Goal: Transaction & Acquisition: Book appointment/travel/reservation

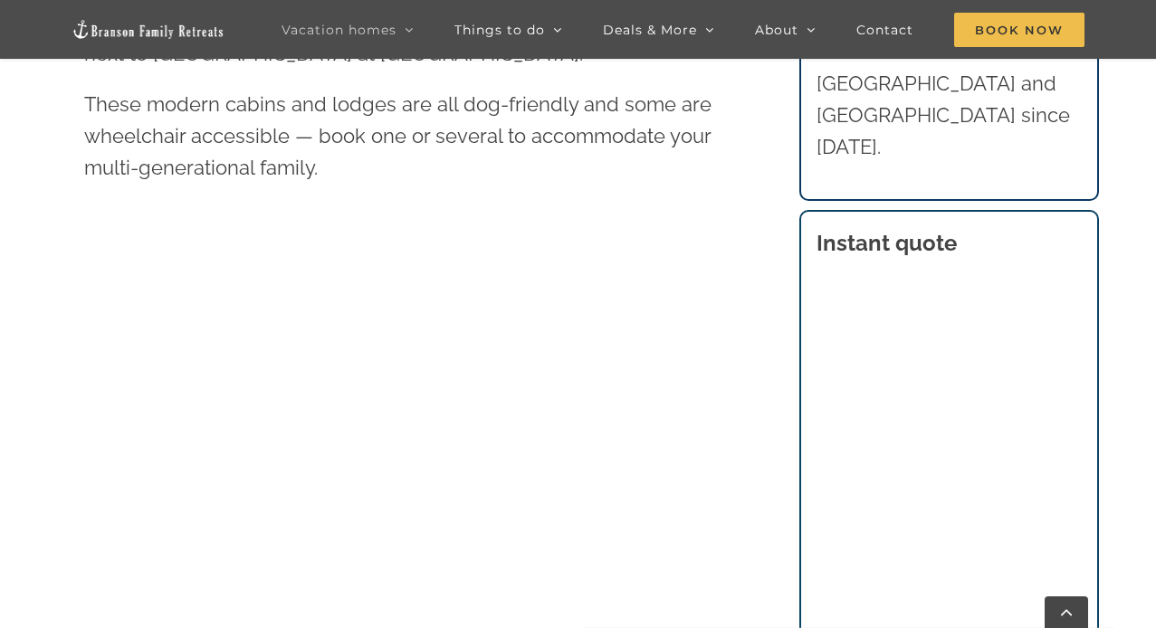
scroll to position [917, 0]
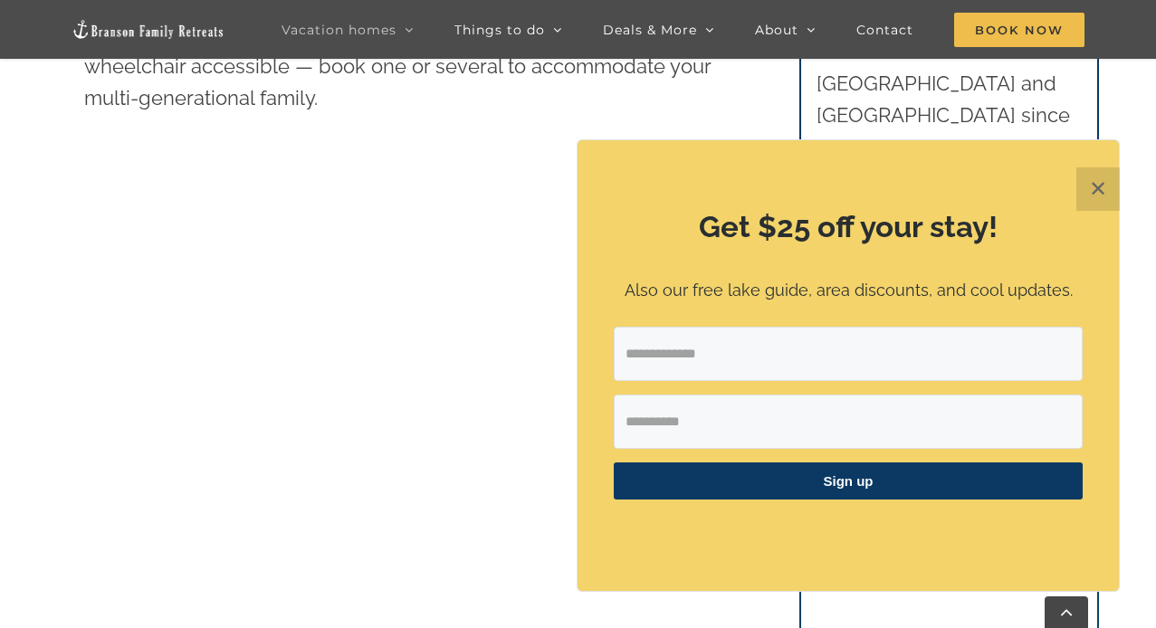
click at [1100, 184] on button "✕" at bounding box center [1097, 188] width 43 height 43
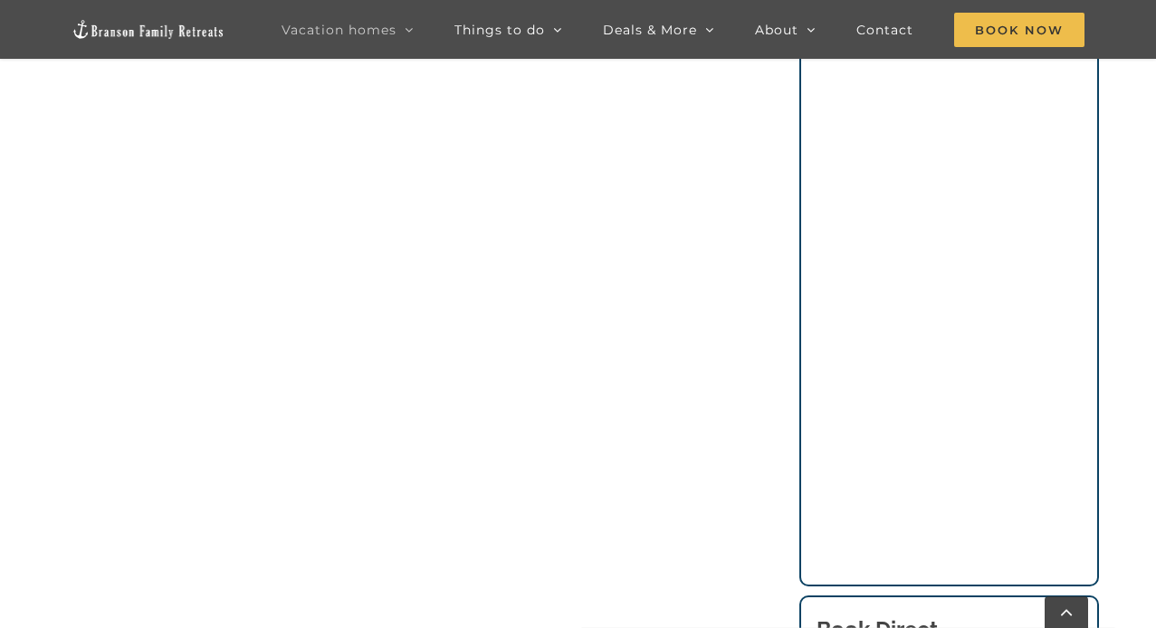
scroll to position [1274, 0]
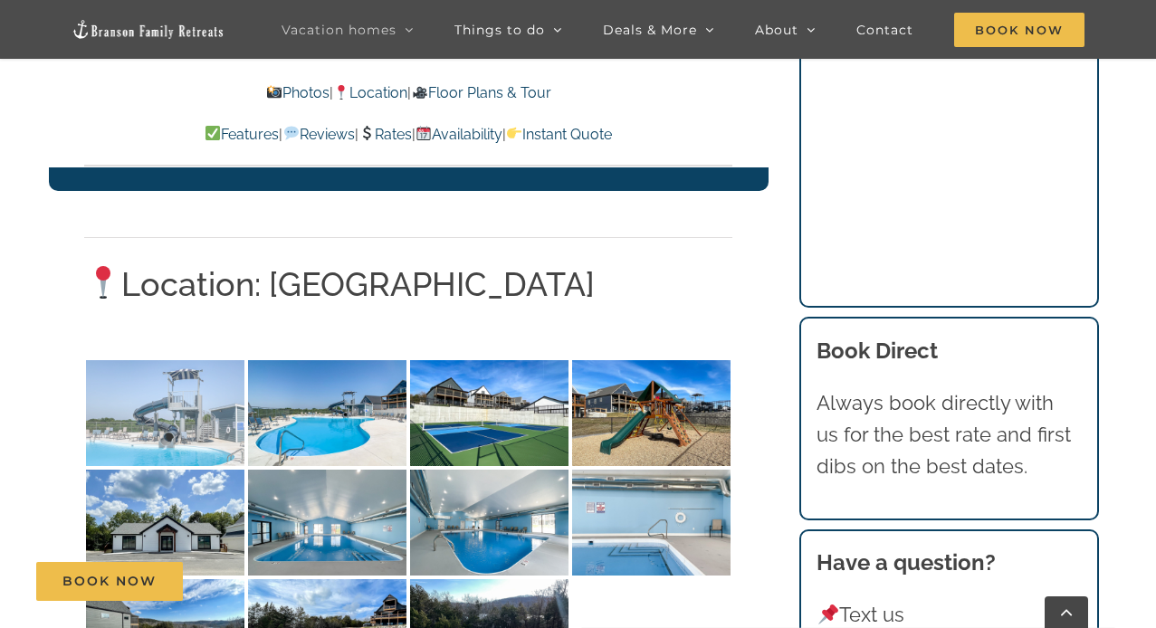
scroll to position [4007, 0]
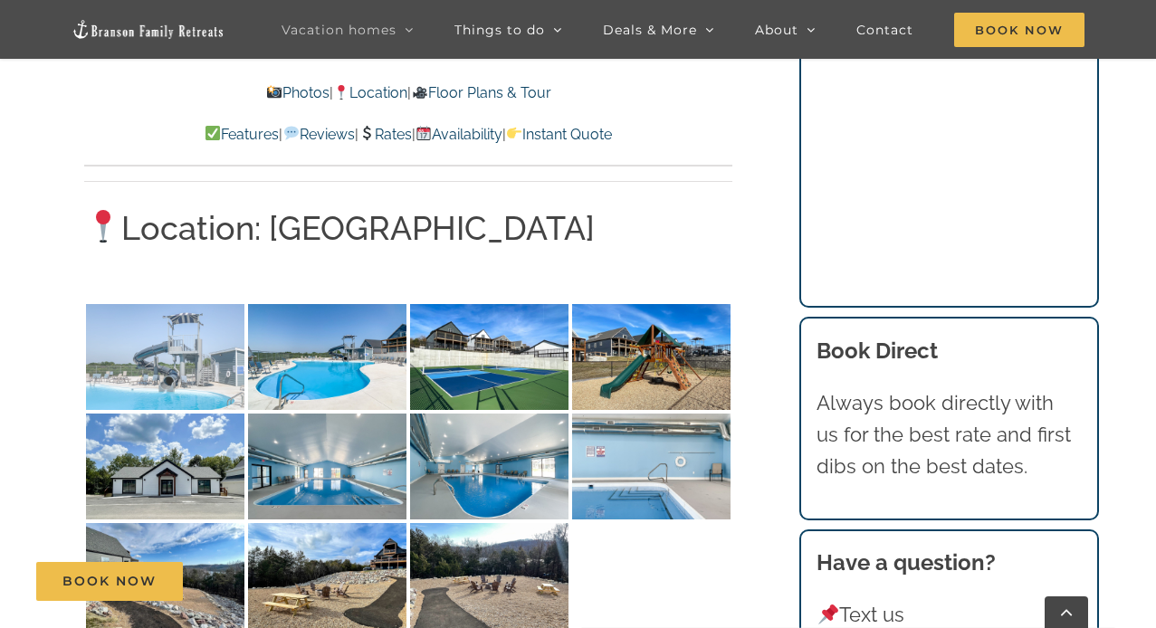
click at [203, 334] on img at bounding box center [165, 357] width 158 height 106
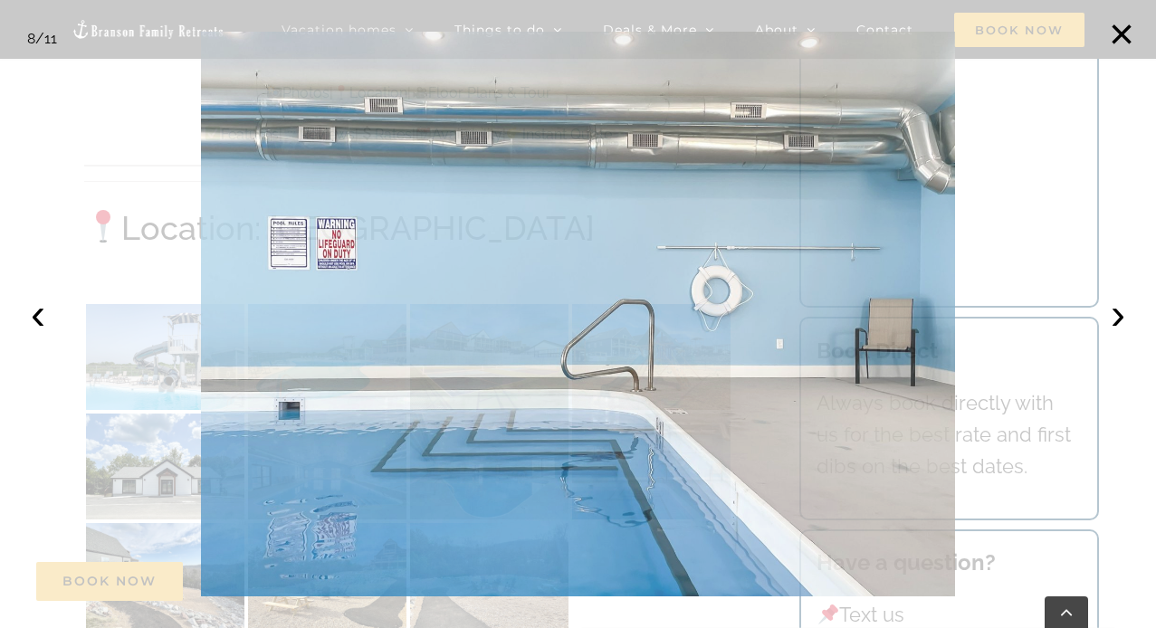
click at [203, 334] on img at bounding box center [578, 315] width 754 height 566
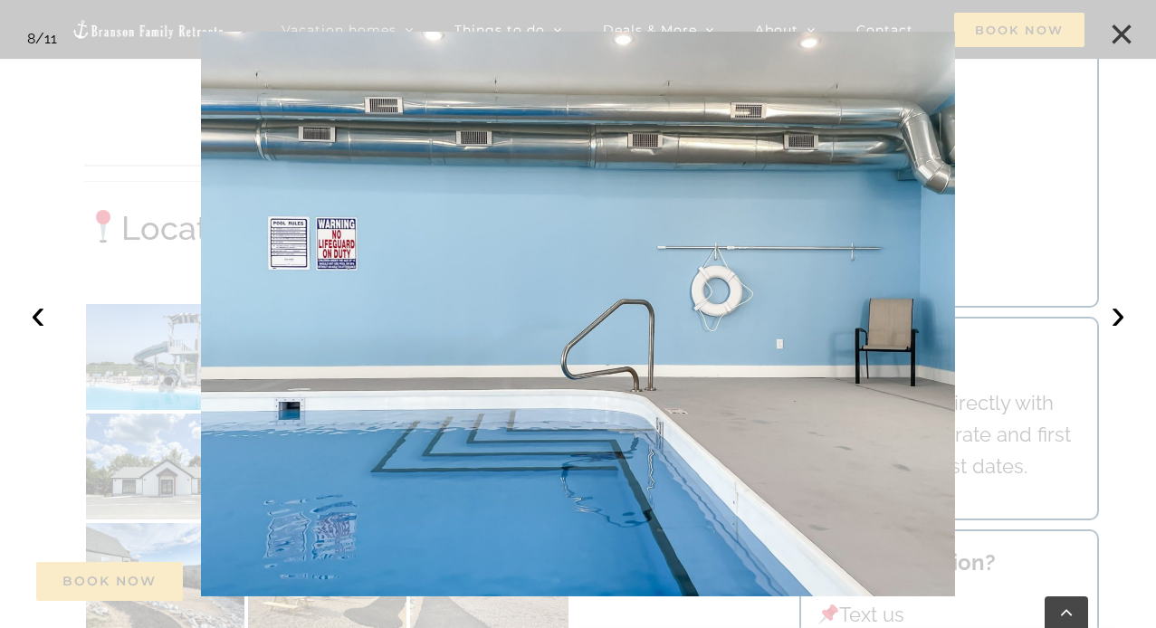
click at [1114, 26] on button "×" at bounding box center [1122, 34] width 40 height 40
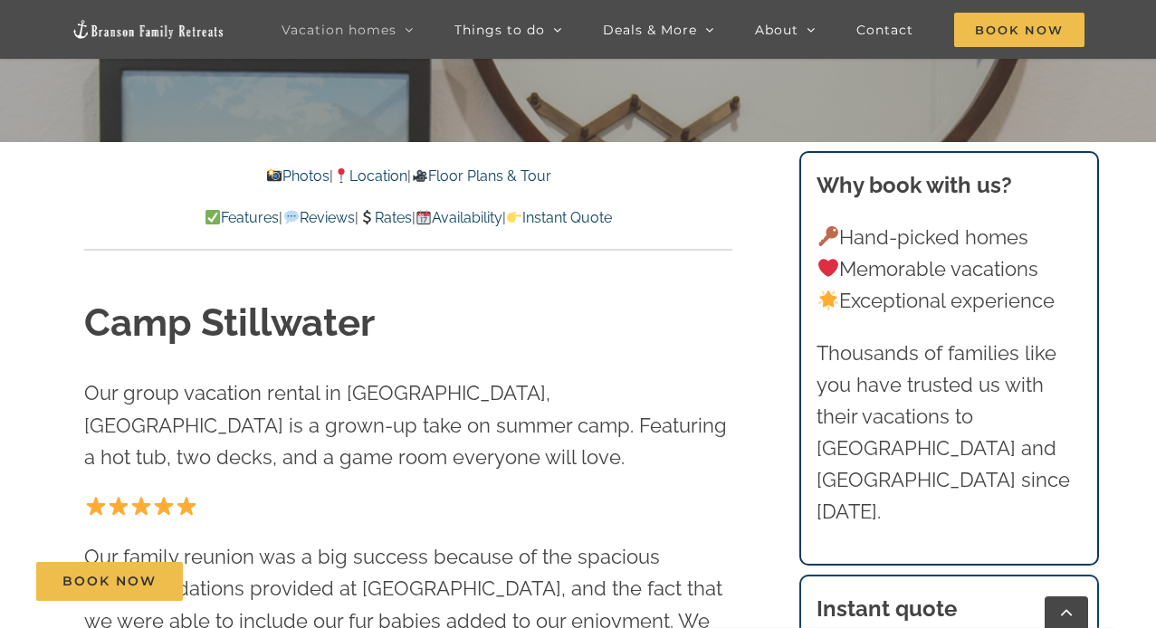
scroll to position [559, 0]
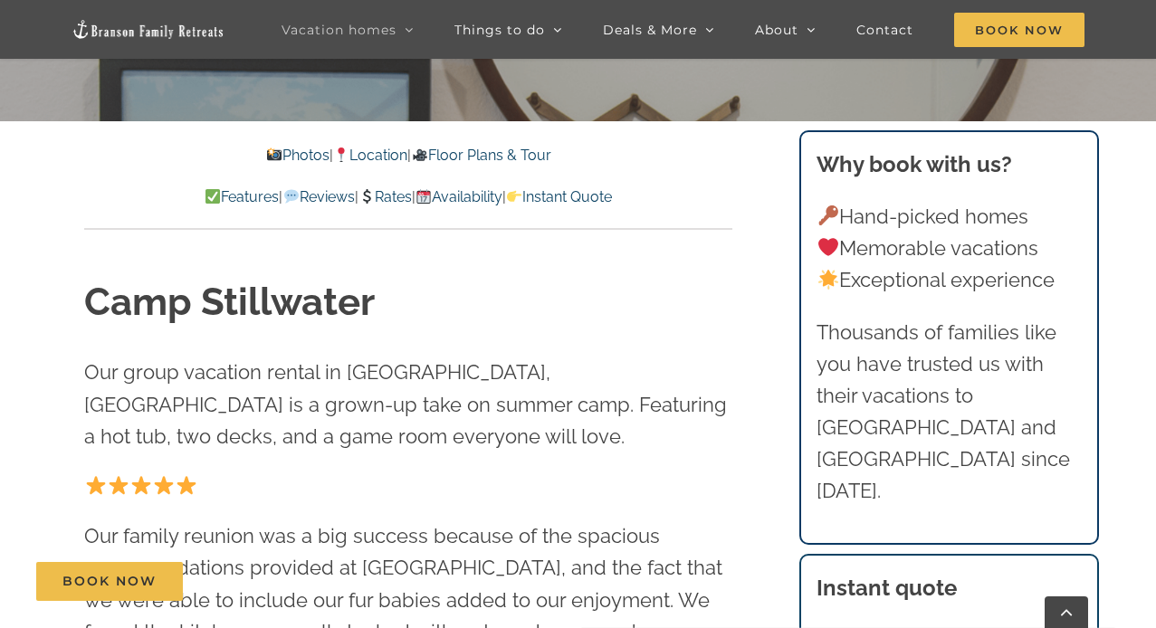
click at [492, 201] on link "Availability" at bounding box center [459, 196] width 87 height 17
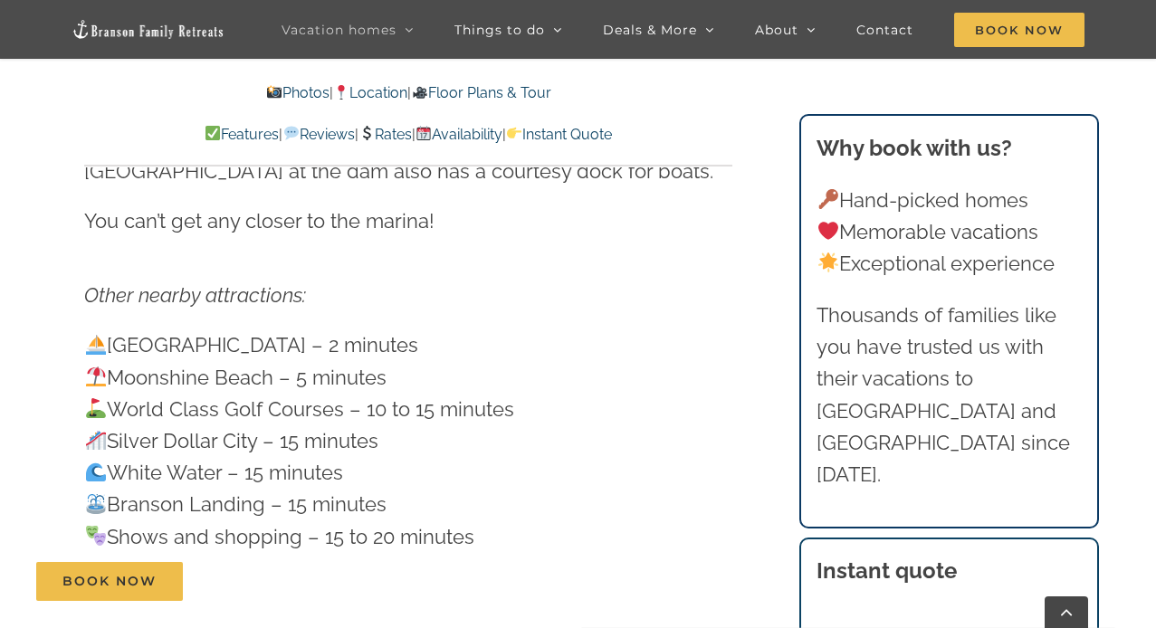
scroll to position [2980, 0]
